Goal: Find contact information: Find contact information

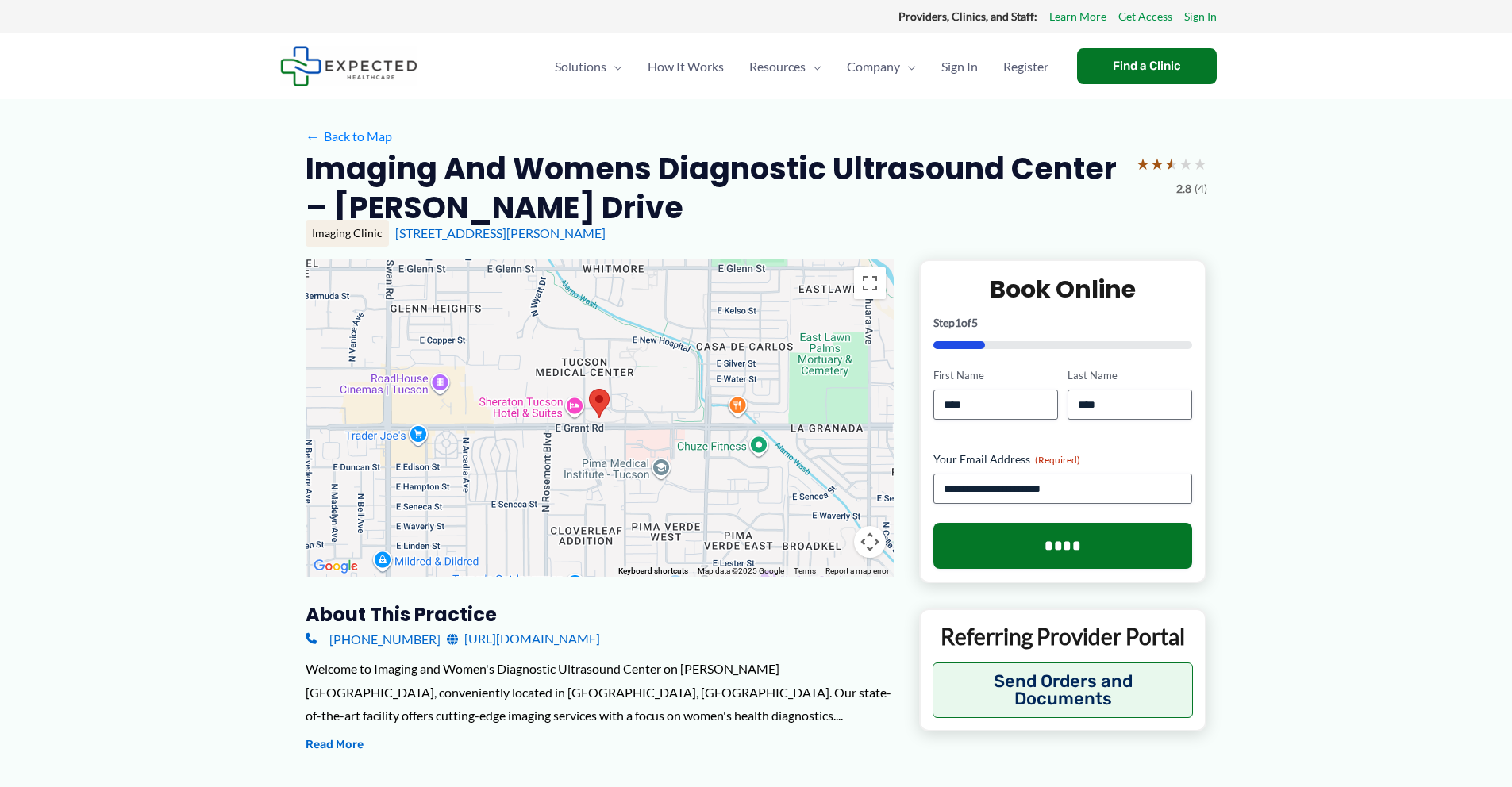
drag, startPoint x: 309, startPoint y: 169, endPoint x: 608, endPoint y: 241, distance: 307.5
click at [606, 243] on div "Imaging and Womens Diagnostic Ultrasound Center – [PERSON_NAME] Drive ★ ★ ★ ★ ★…" at bounding box center [756, 204] width 902 height 110
click at [608, 241] on div "[STREET_ADDRESS][PERSON_NAME]" at bounding box center [800, 233] width 812 height 18
drag, startPoint x: 307, startPoint y: 163, endPoint x: 583, endPoint y: 250, distance: 289.4
click at [583, 250] on div "Imaging and Womens Diagnostic Ultrasound Center – [PERSON_NAME] Drive ★ ★ ★ ★ ★…" at bounding box center [756, 204] width 902 height 110
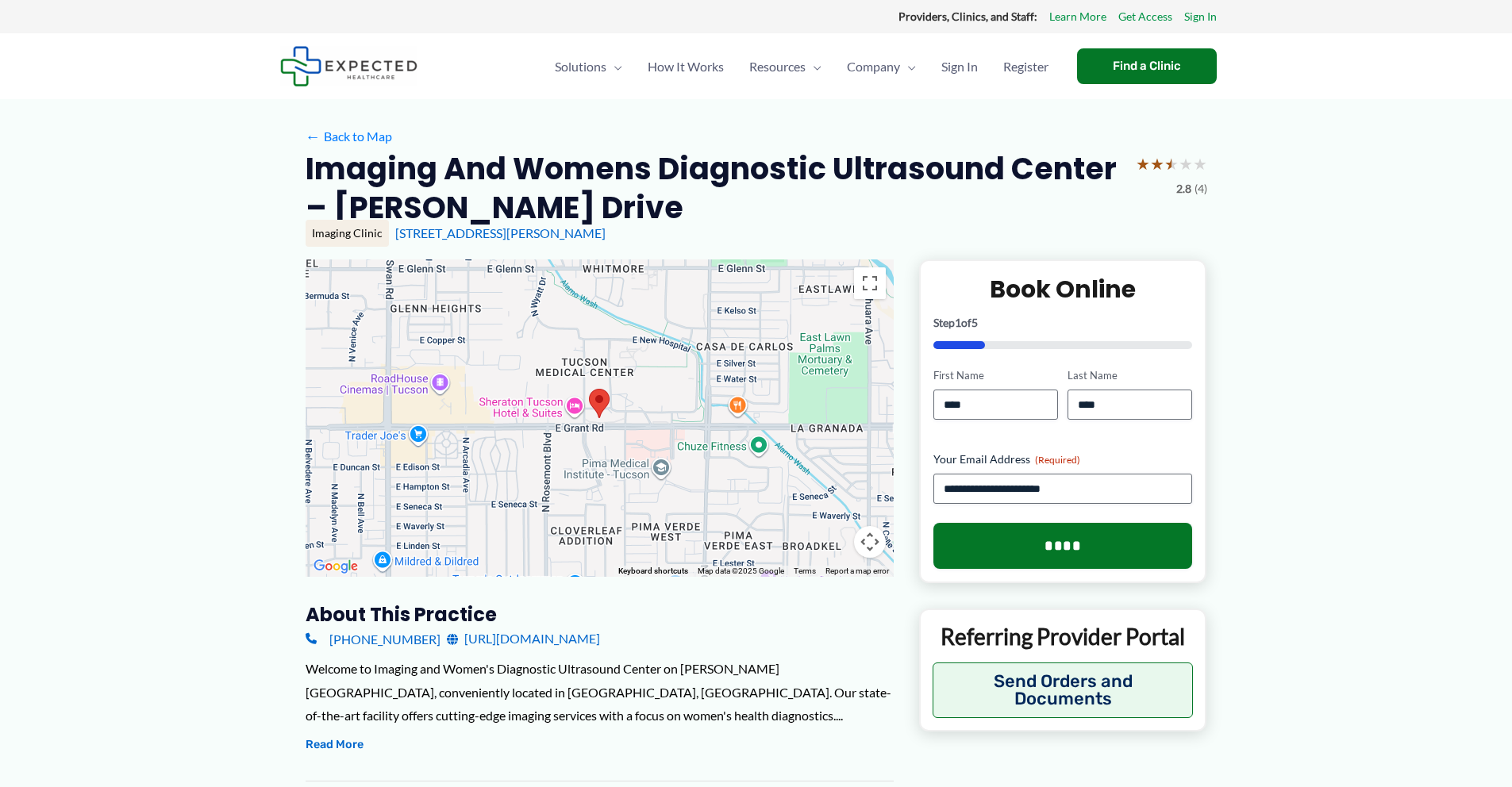
copy div "Imaging and Womens Diagnostic Ultrasound Center – [PERSON_NAME] Drive ★ ★ ★ ★ ★…"
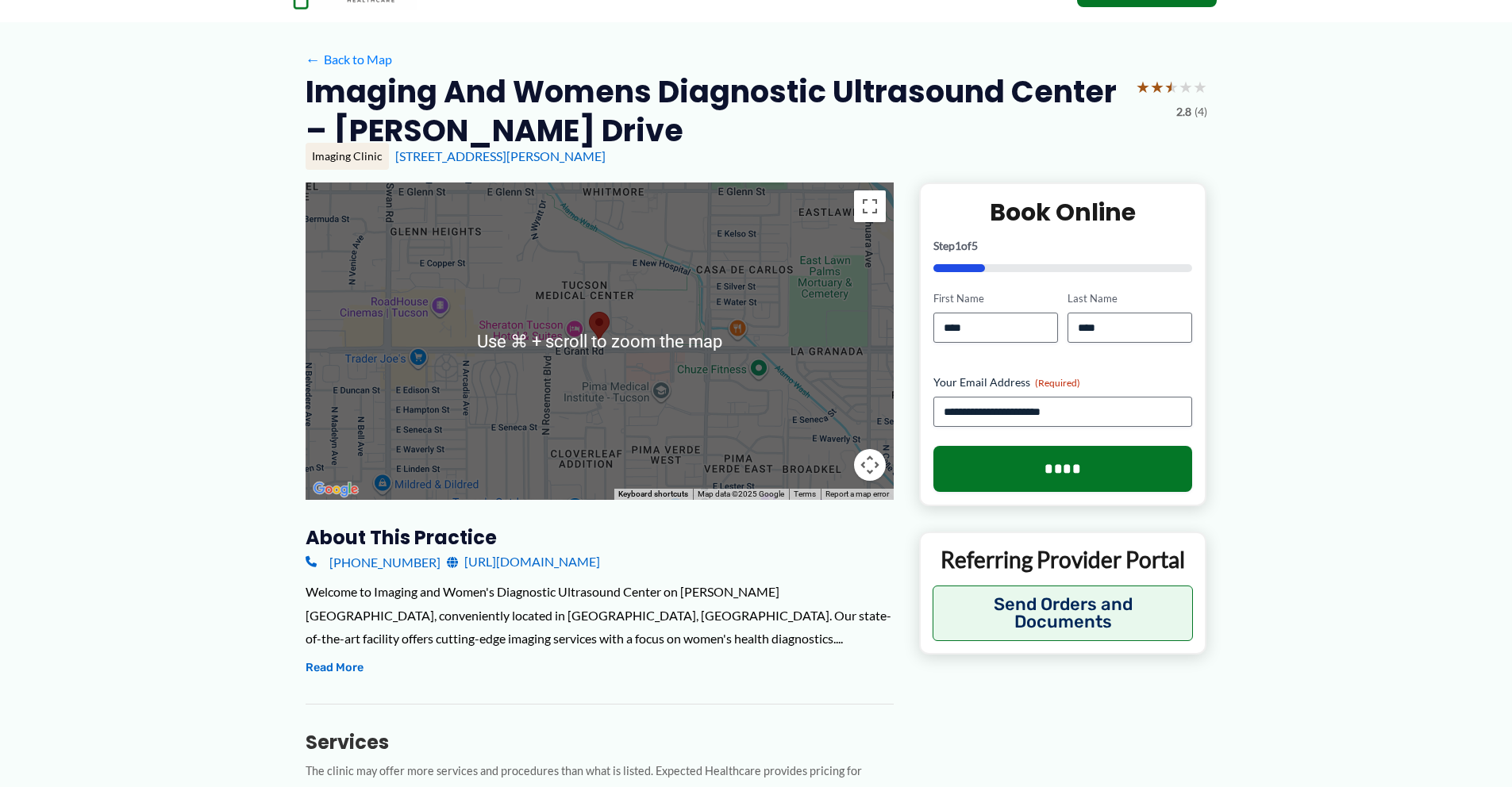
scroll to position [231, 0]
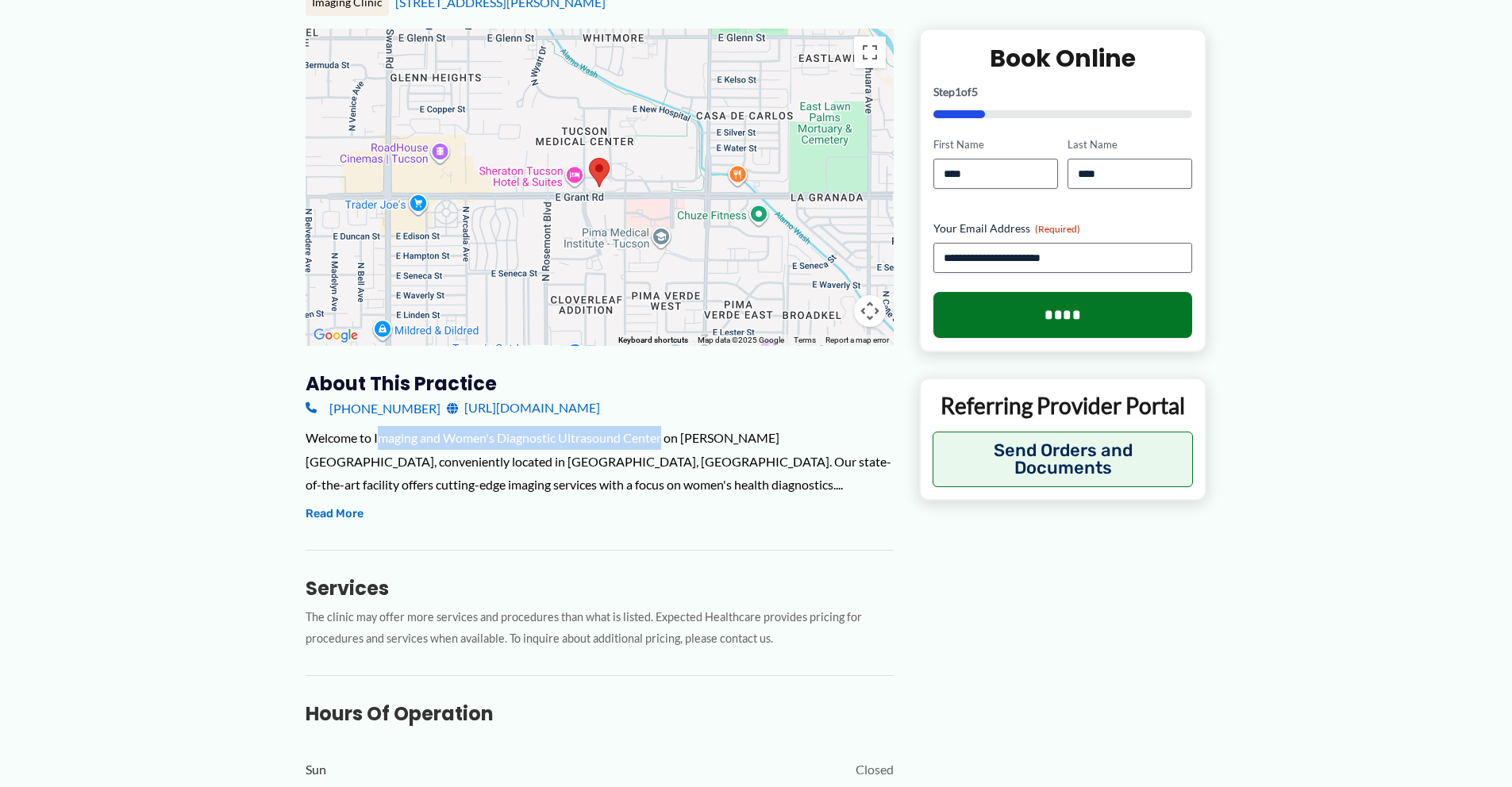
drag, startPoint x: 379, startPoint y: 438, endPoint x: 663, endPoint y: 436, distance: 284.0
click at [663, 436] on div "Welcome to Imaging and Women's Diagnostic Ultrasound Center on [PERSON_NAME][GE…" at bounding box center [599, 461] width 588 height 71
click at [623, 382] on h3 "About this practice" at bounding box center [599, 384] width 588 height 25
drag, startPoint x: 374, startPoint y: 440, endPoint x: 665, endPoint y: 438, distance: 291.0
click at [665, 438] on div "Welcome to Imaging and Women's Diagnostic Ultrasound Center on [PERSON_NAME][GE…" at bounding box center [599, 461] width 588 height 71
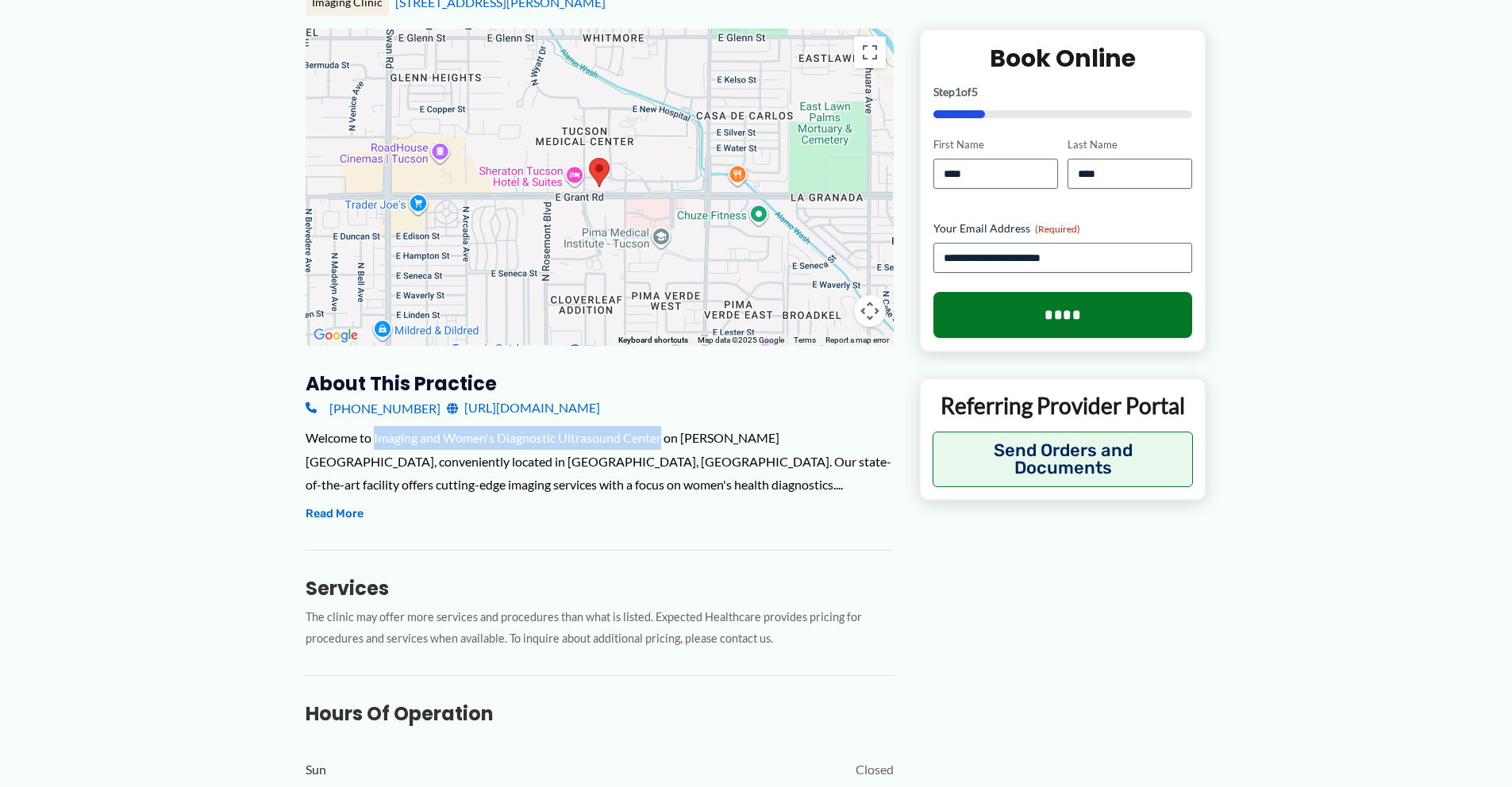
copy div "Imaging and Women's Diagnostic Ultrasound Center"
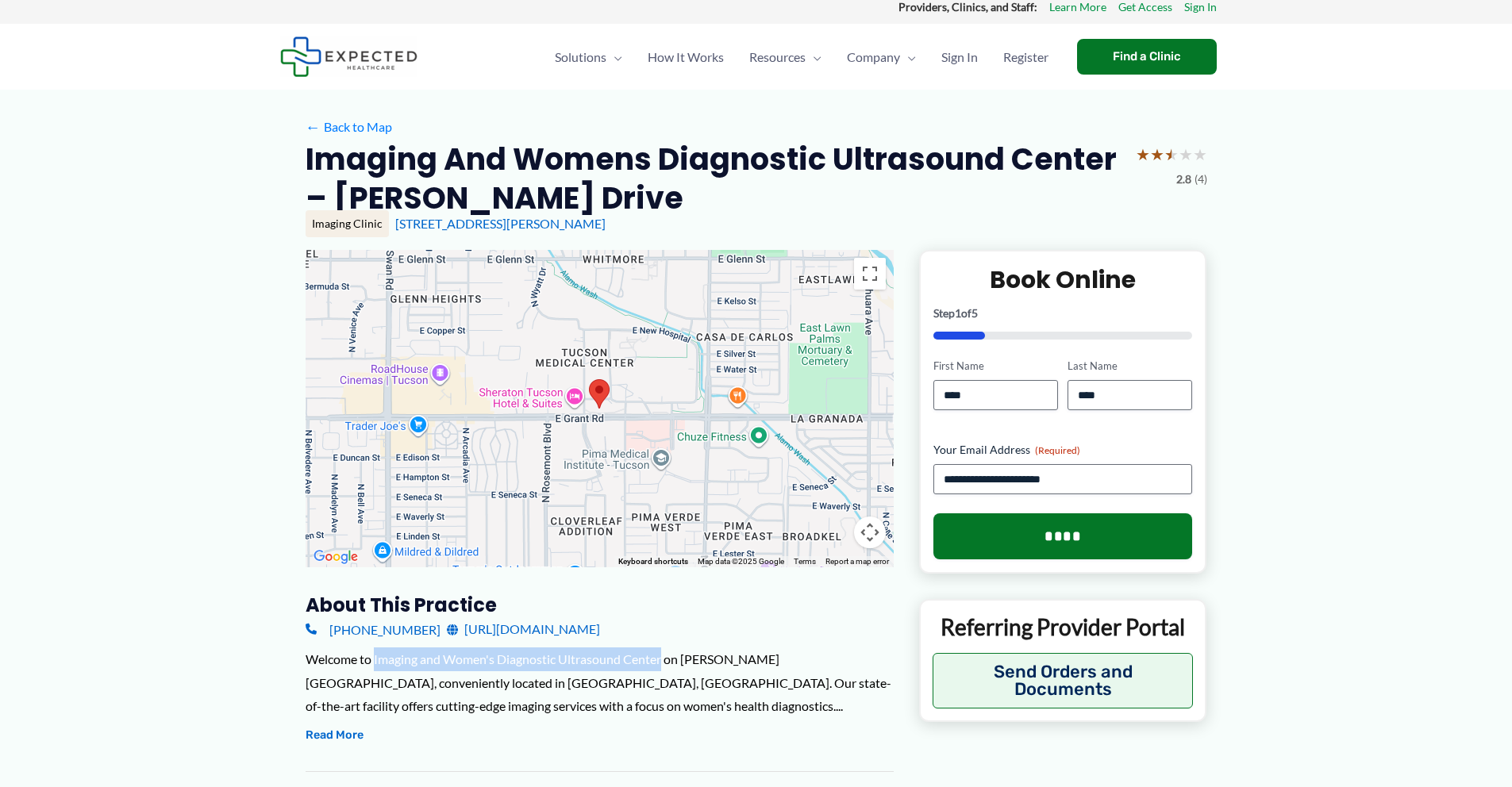
scroll to position [0, 0]
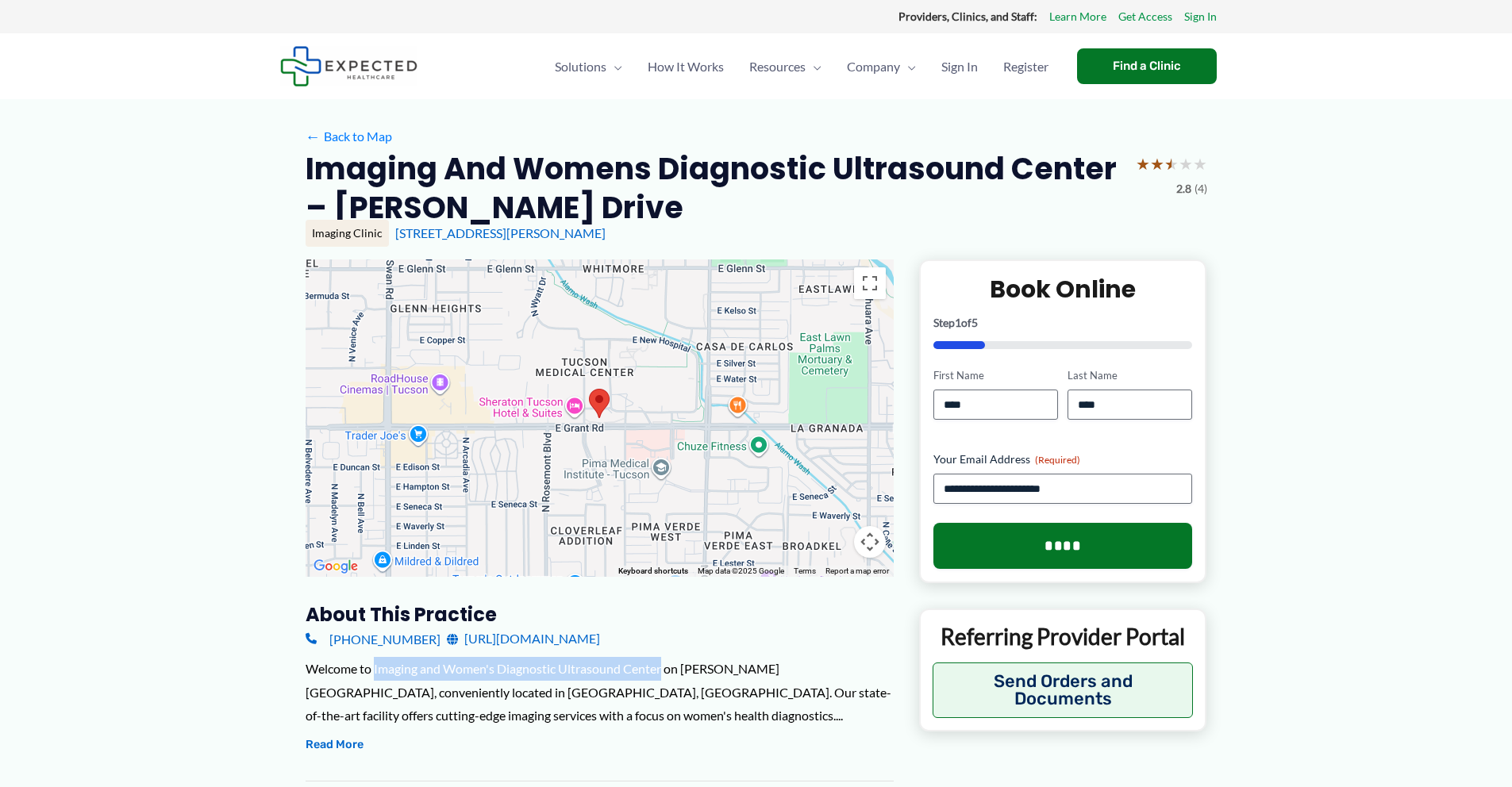
click at [589, 389] on area at bounding box center [589, 389] width 0 height 0
click at [507, 232] on link "[STREET_ADDRESS][PERSON_NAME]" at bounding box center [500, 232] width 210 height 15
